Goal: Navigation & Orientation: Find specific page/section

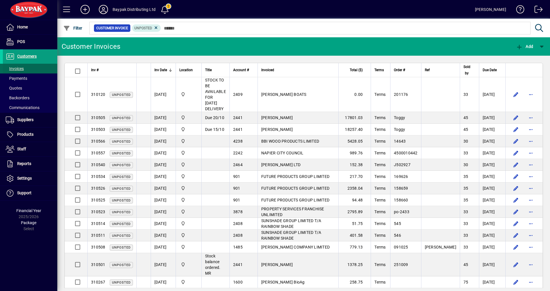
click at [23, 68] on span "Invoices" at bounding box center [15, 68] width 18 height 5
